Goal: Task Accomplishment & Management: Use online tool/utility

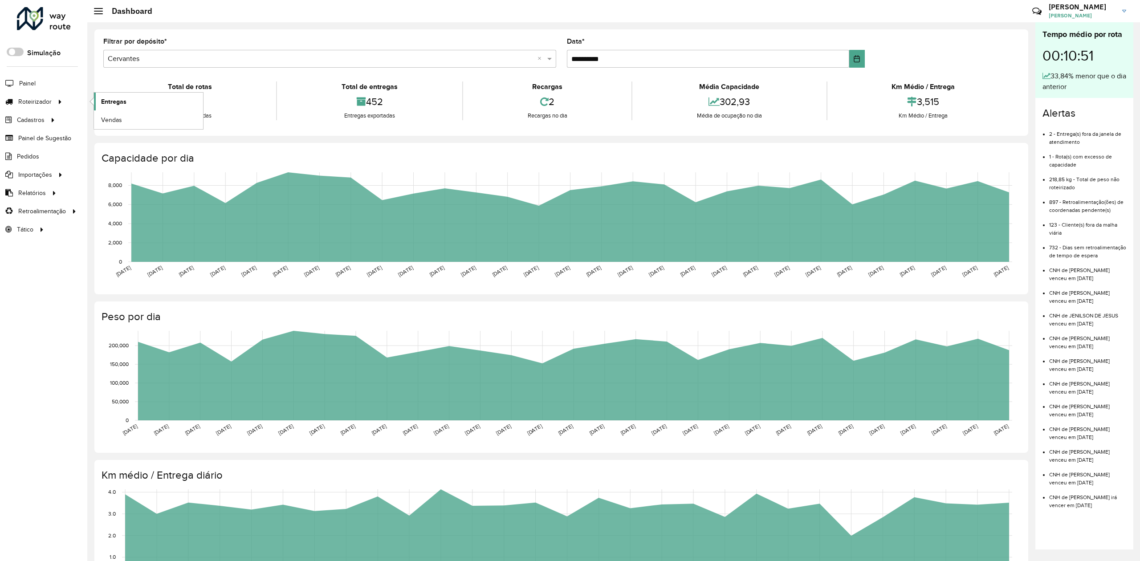
click at [117, 101] on span "Entregas" at bounding box center [113, 101] width 25 height 9
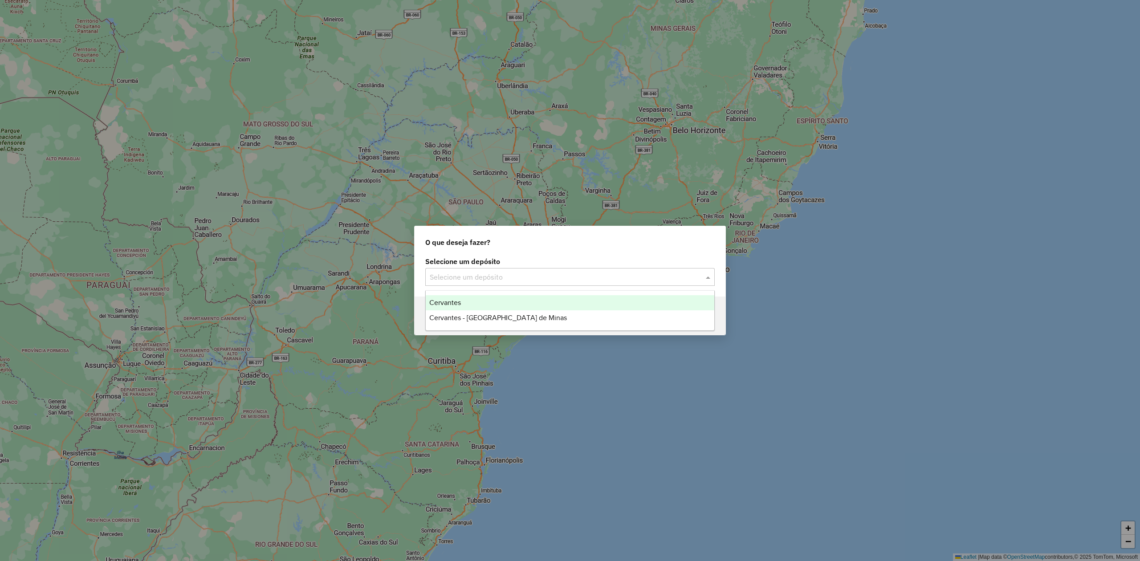
click at [581, 278] on input "text" at bounding box center [561, 277] width 263 height 11
click at [487, 314] on span "Cervantes - [GEOGRAPHIC_DATA] de Minas" at bounding box center [498, 318] width 138 height 8
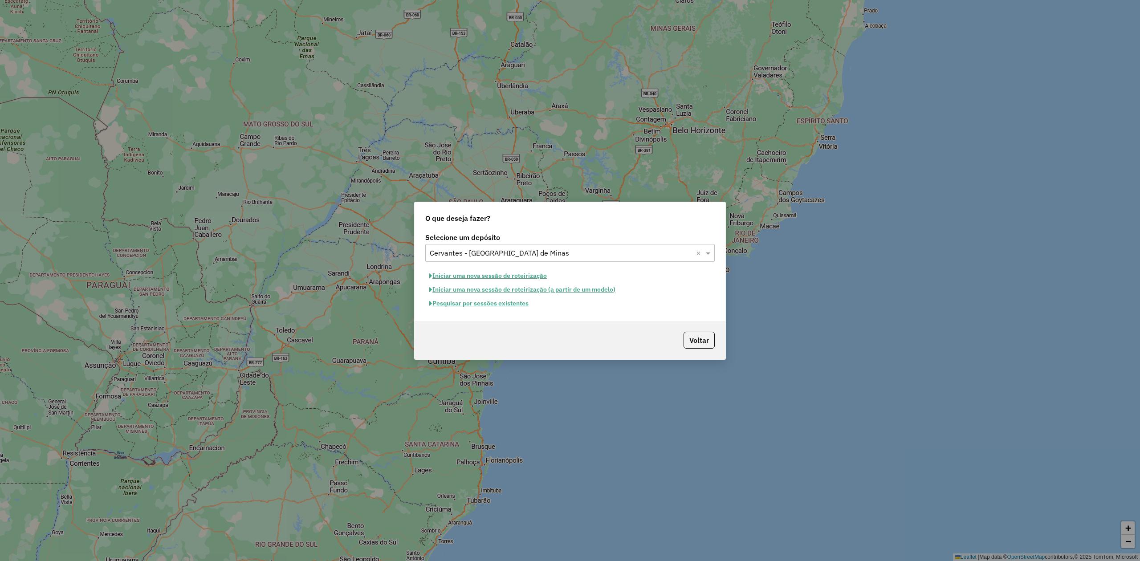
click at [491, 305] on button "Pesquisar por sessões existentes" at bounding box center [478, 304] width 107 height 14
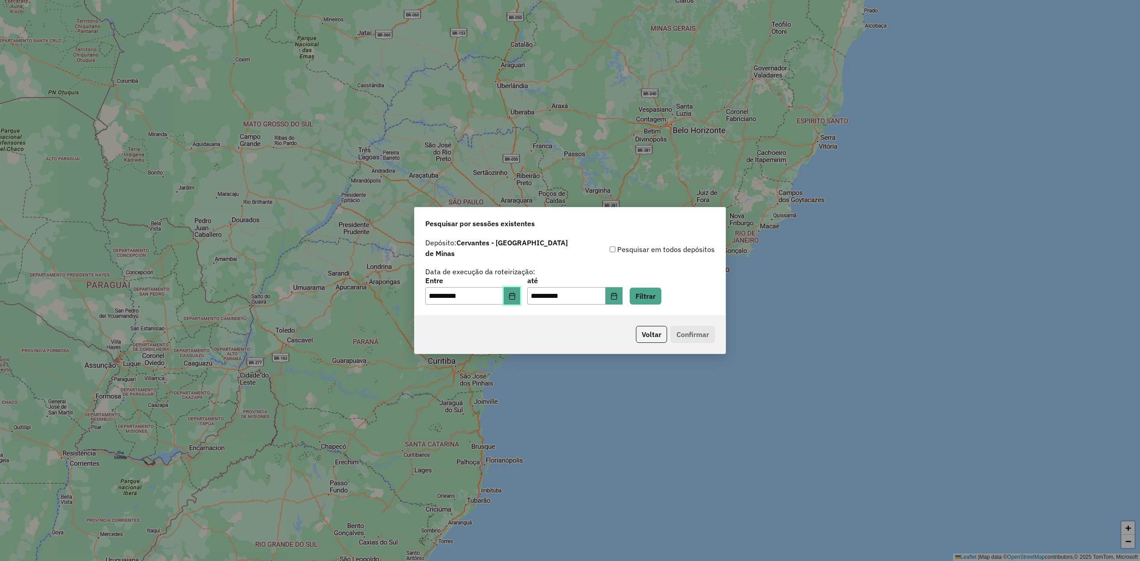
click at [521, 293] on button "Choose Date" at bounding box center [512, 296] width 17 height 18
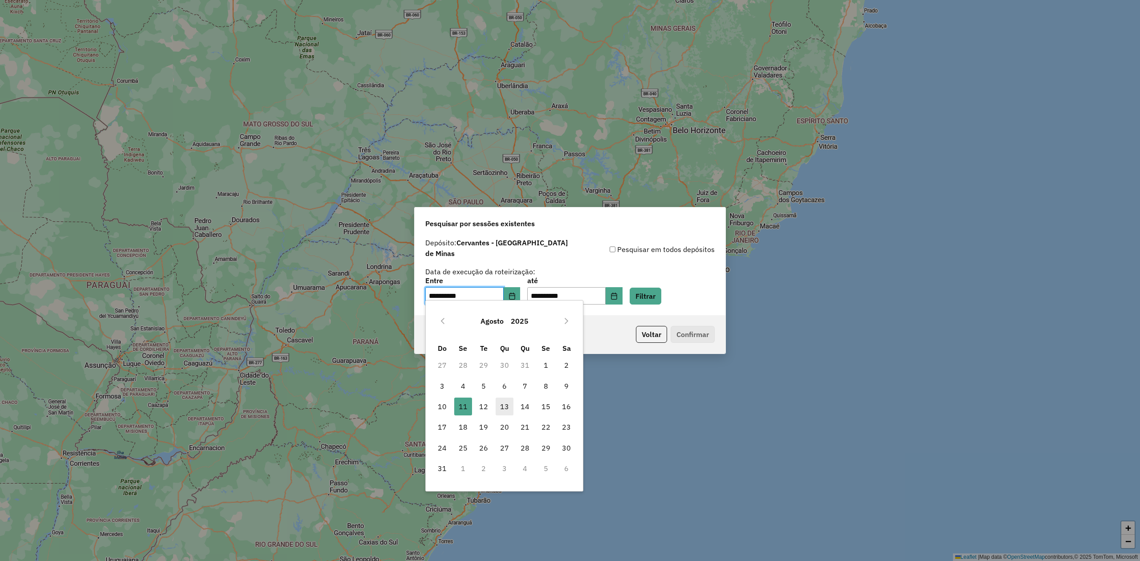
click at [506, 408] on span "13" at bounding box center [505, 407] width 18 height 18
type input "**********"
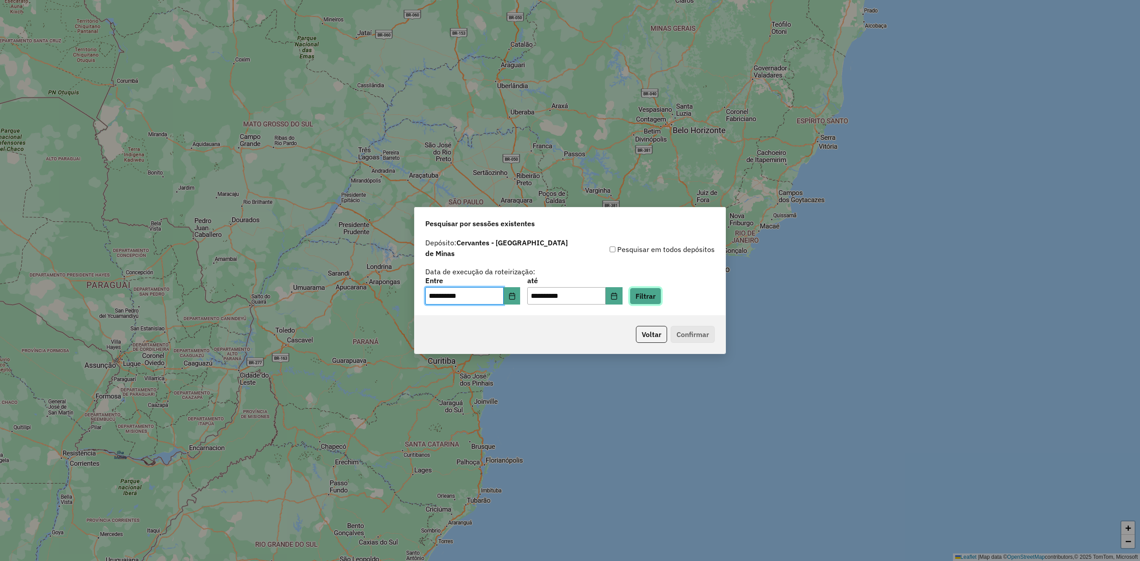
click at [652, 291] on button "Filtrar" at bounding box center [646, 296] width 32 height 17
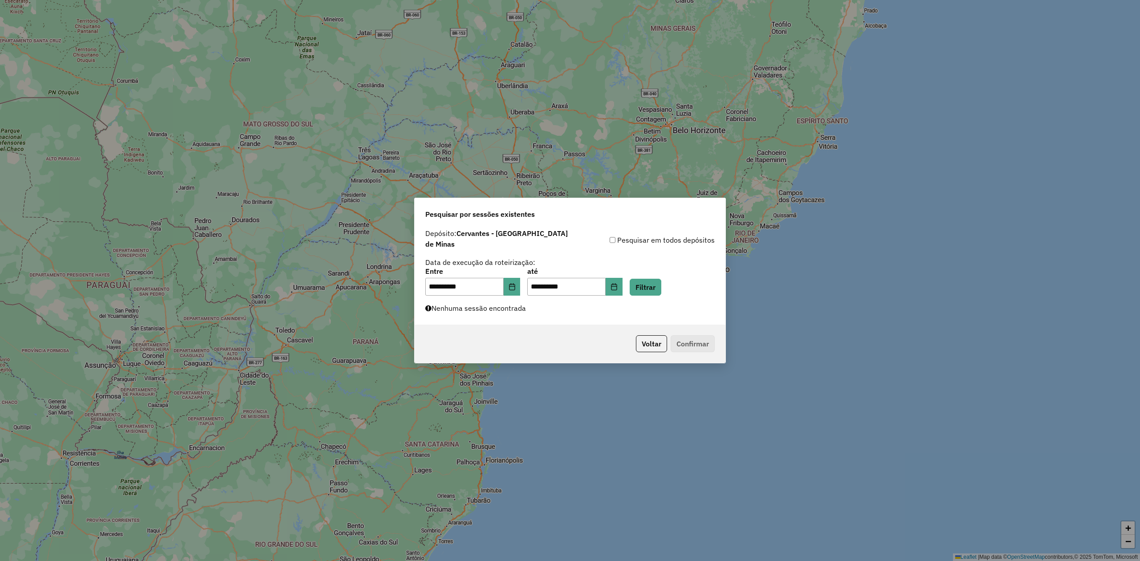
click at [631, 305] on div "**********" at bounding box center [570, 276] width 311 height 98
click at [661, 284] on button "Filtrar" at bounding box center [646, 287] width 32 height 17
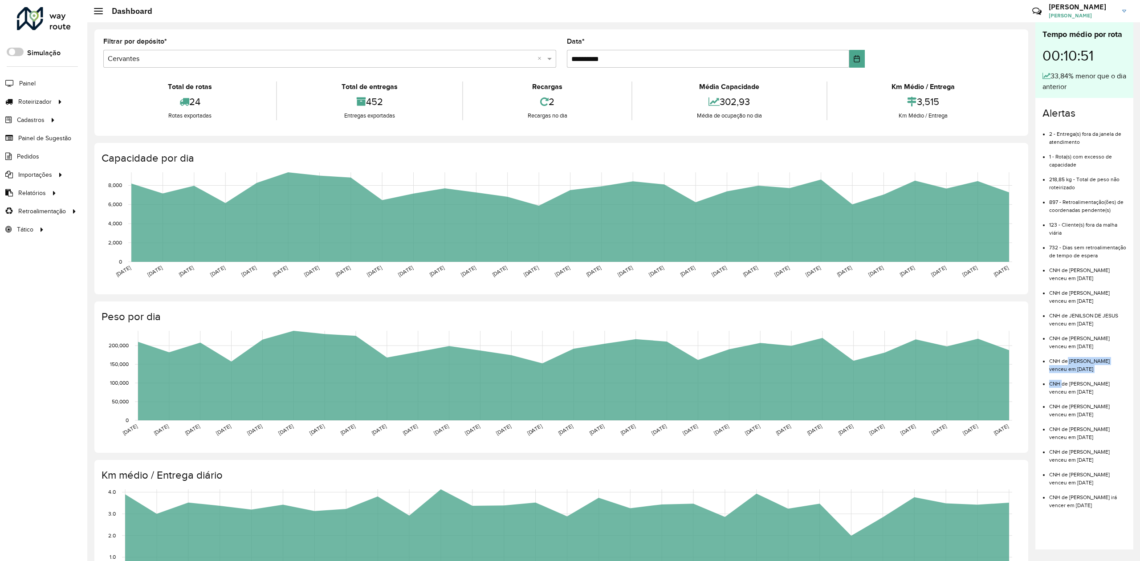
drag, startPoint x: 1060, startPoint y: 367, endPoint x: 1091, endPoint y: 370, distance: 30.4
click at [1091, 370] on ul "2 - Entrega(s) fora da janela de atendimento 1 - Rota(s) com excesso de capacid…" at bounding box center [1085, 316] width 84 height 386
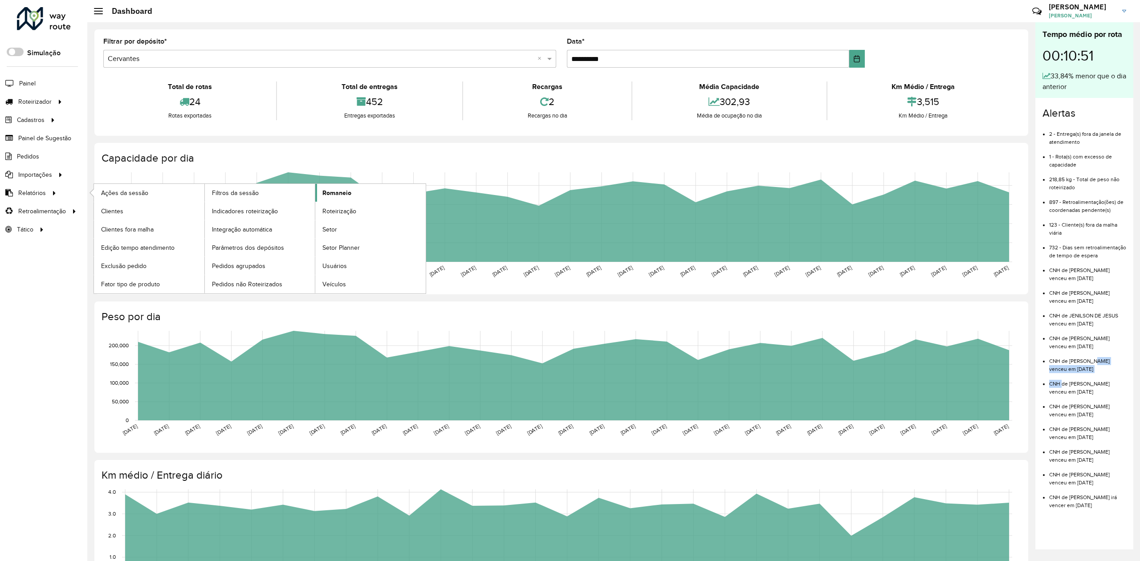
click at [335, 191] on span "Romaneio" at bounding box center [336, 192] width 29 height 9
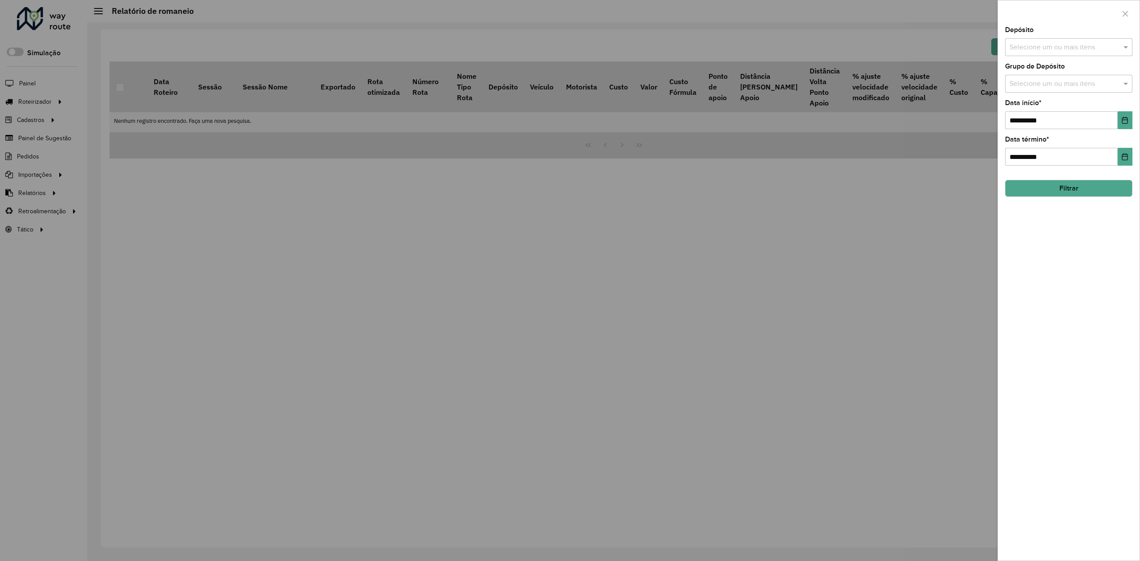
click at [1053, 50] on input "text" at bounding box center [1064, 47] width 114 height 11
click at [1044, 93] on div "Cervantes" at bounding box center [1069, 91] width 126 height 15
click at [1043, 93] on div "Cervantes" at bounding box center [1069, 91] width 126 height 15
click at [1043, 105] on div "Cervantes - Brasilia de Minas" at bounding box center [1069, 106] width 126 height 15
click at [1123, 127] on button "Choose Date" at bounding box center [1125, 120] width 15 height 18
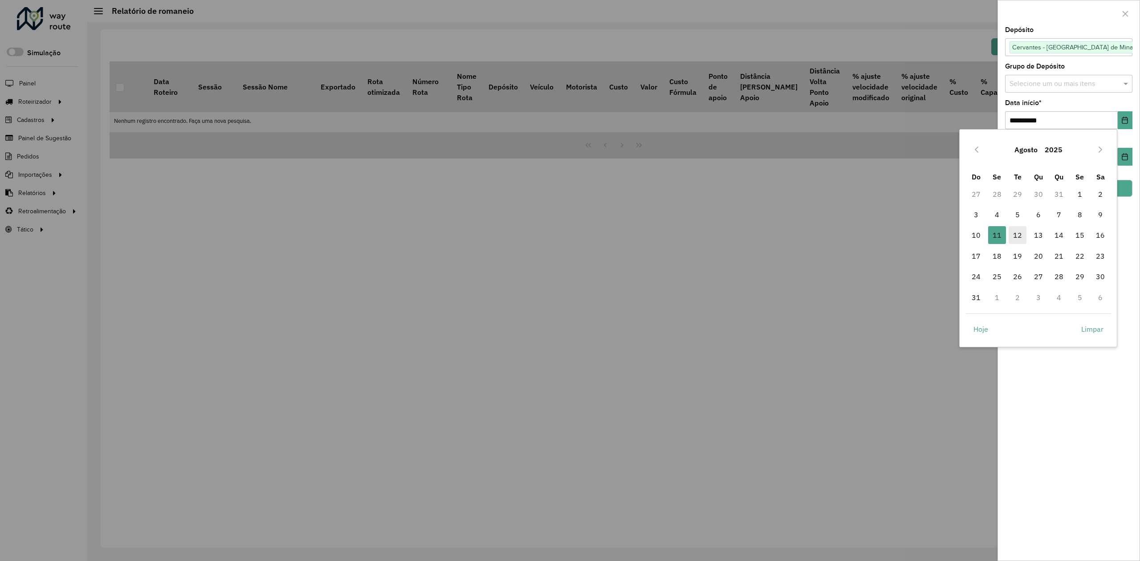
click at [1017, 235] on span "12" at bounding box center [1018, 235] width 18 height 18
type input "**********"
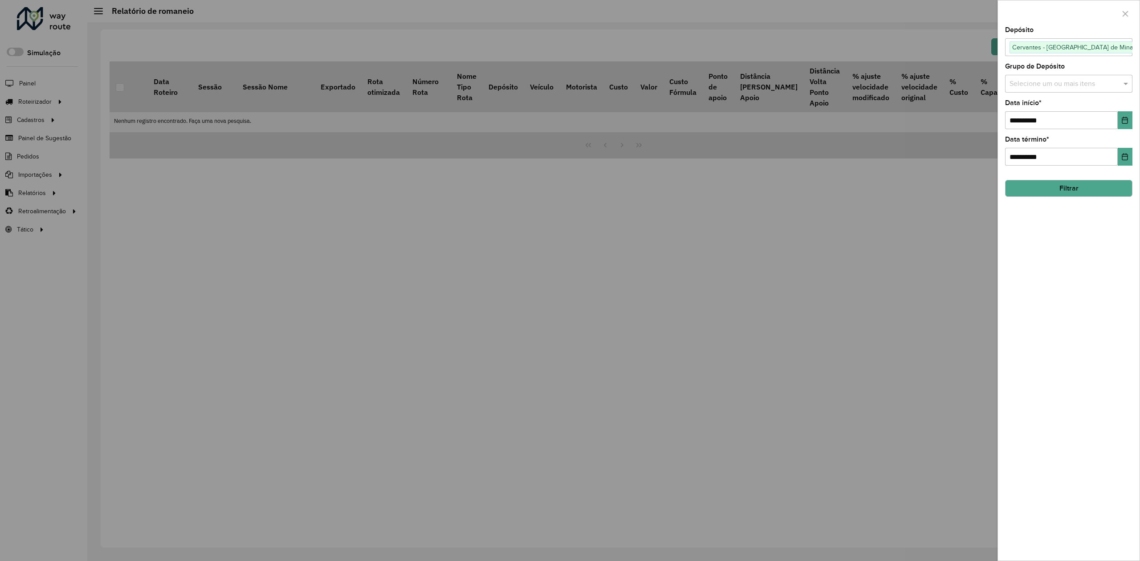
click at [1083, 188] on button "Filtrar" at bounding box center [1068, 188] width 127 height 17
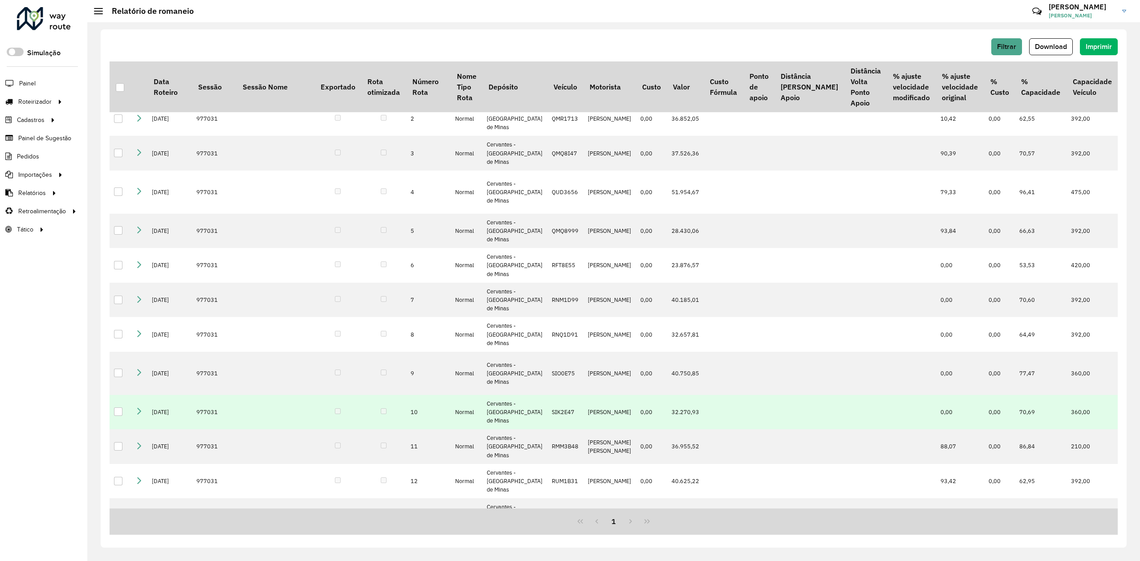
scroll to position [22, 0]
